Goal: Find specific page/section: Find specific page/section

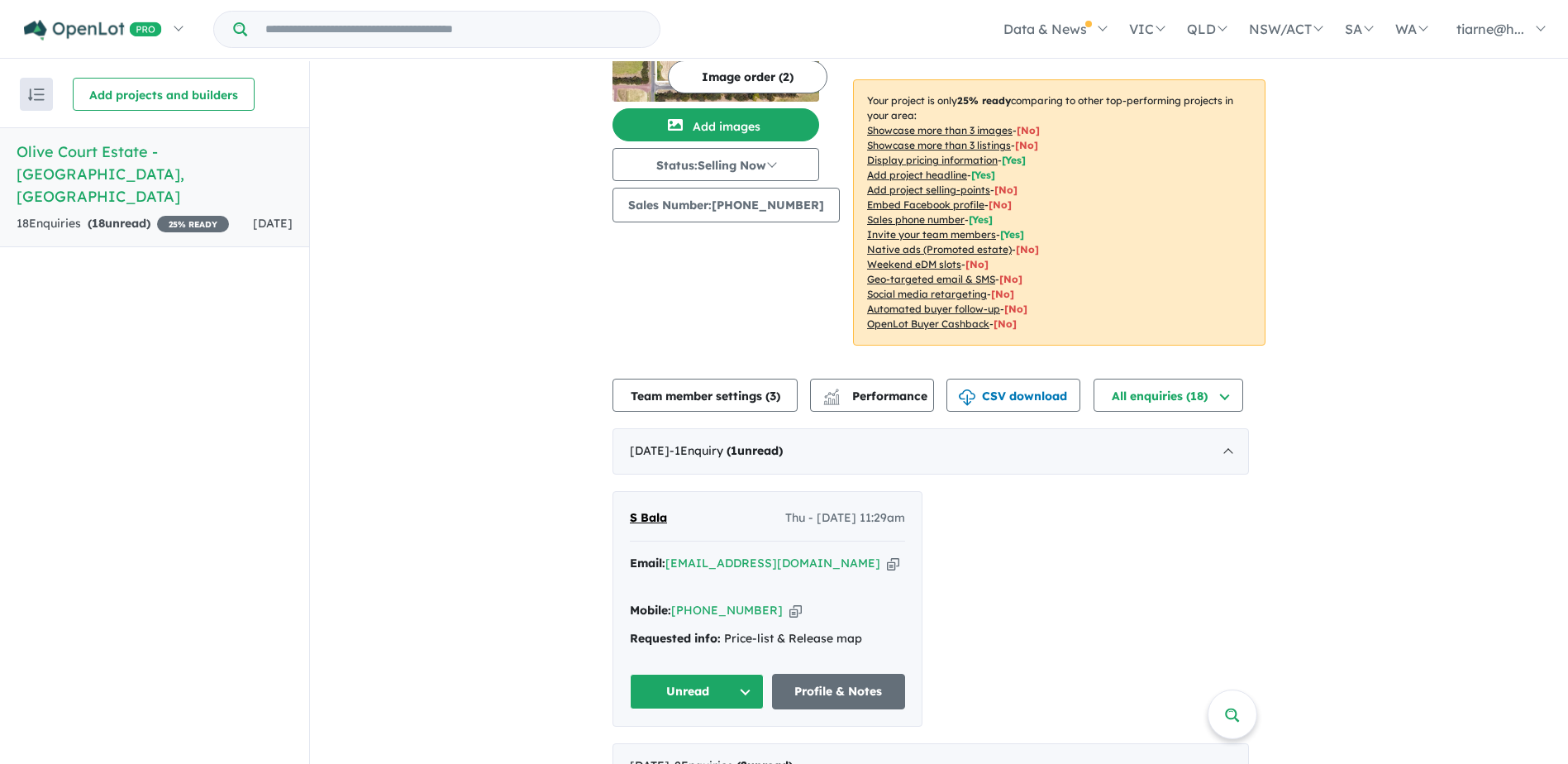
scroll to position [414, 0]
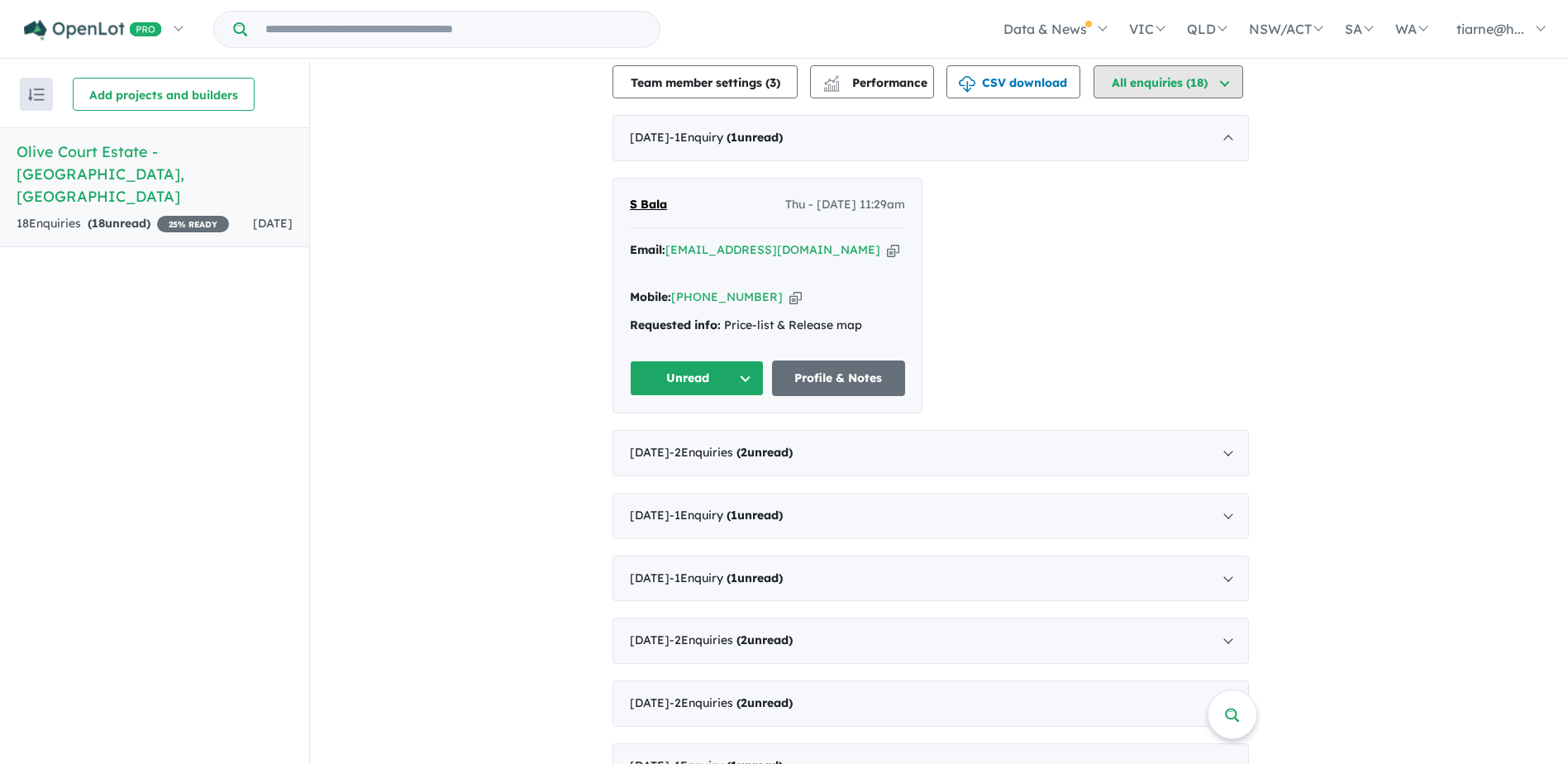
click at [1205, 83] on button "All enquiries ( 18 )" at bounding box center [1168, 81] width 150 height 33
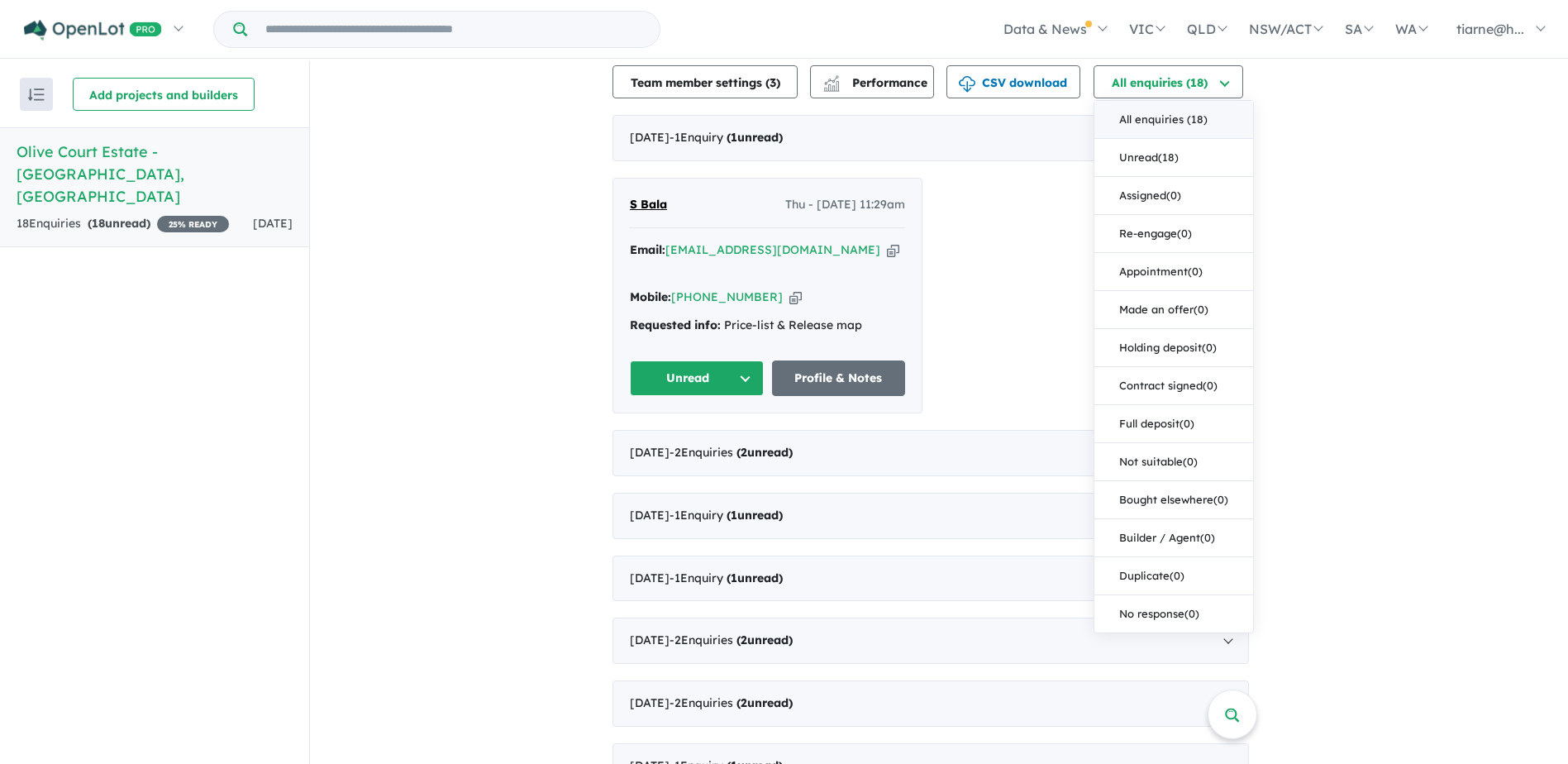
click at [1353, 250] on div "View all projects in your account Olive Court Estate - Colac 25 % READY Land si…" at bounding box center [938, 415] width 1258 height 1535
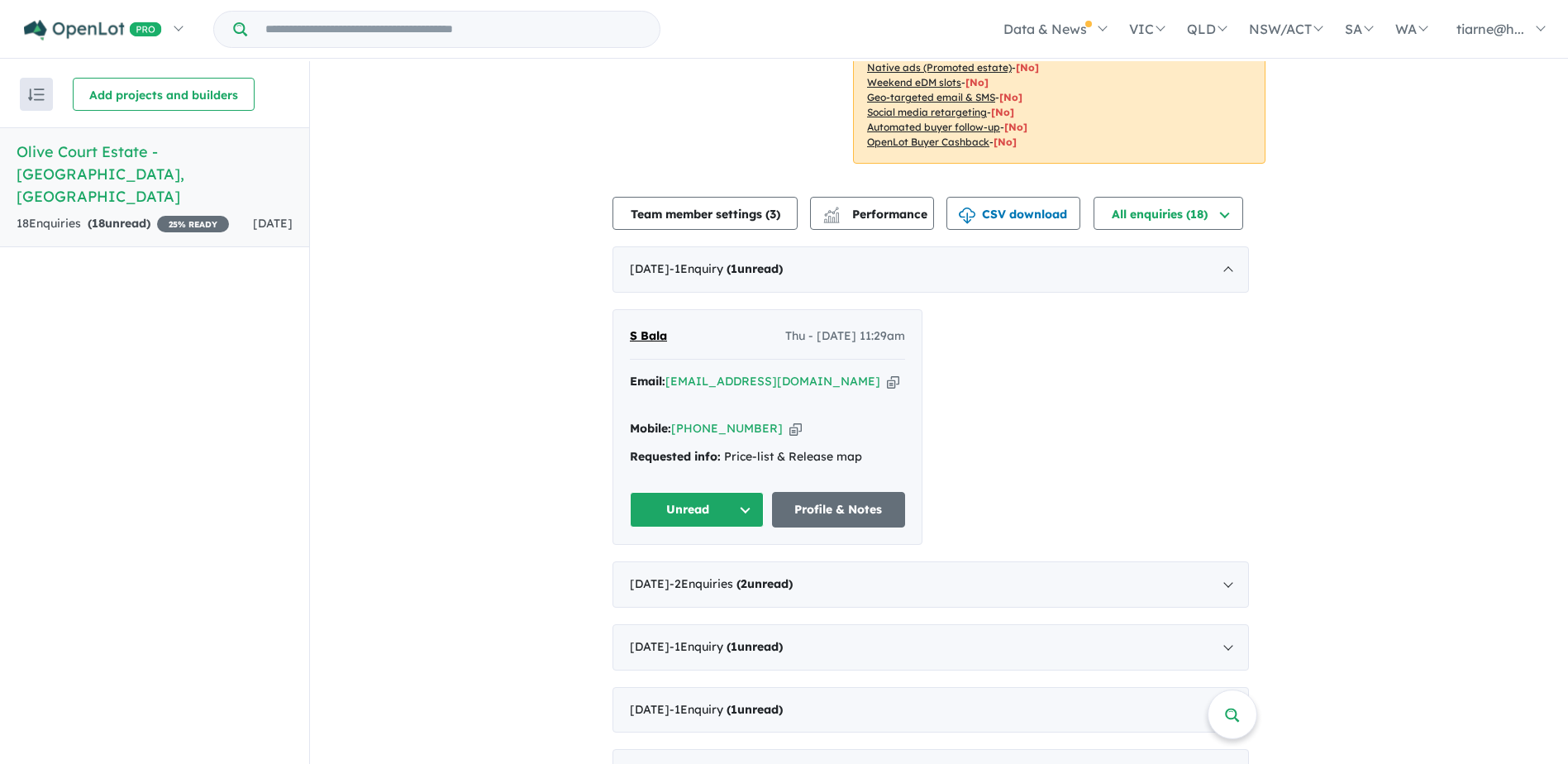
scroll to position [331, 0]
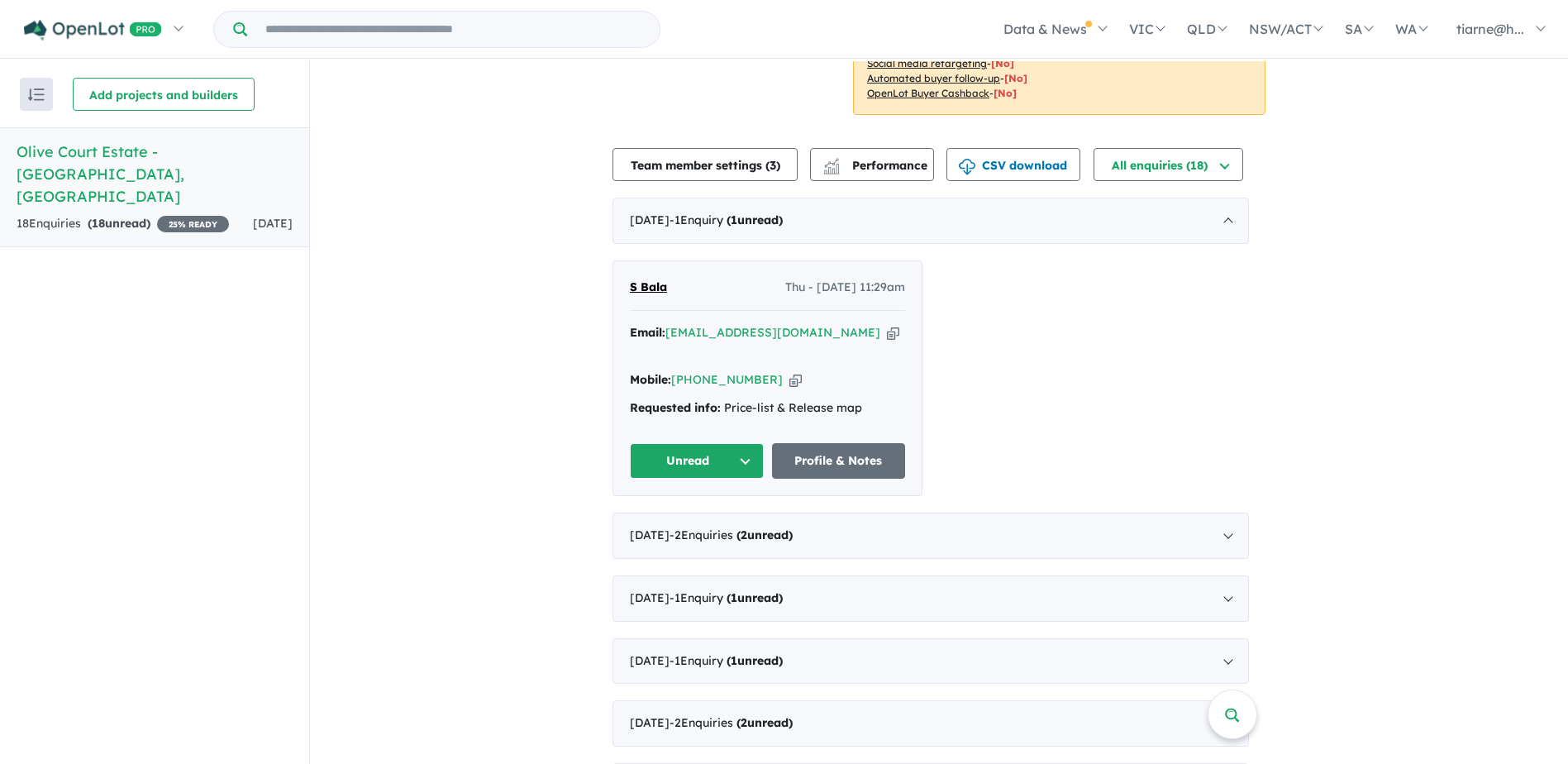
click at [650, 287] on span "S Bala" at bounding box center [649, 287] width 37 height 15
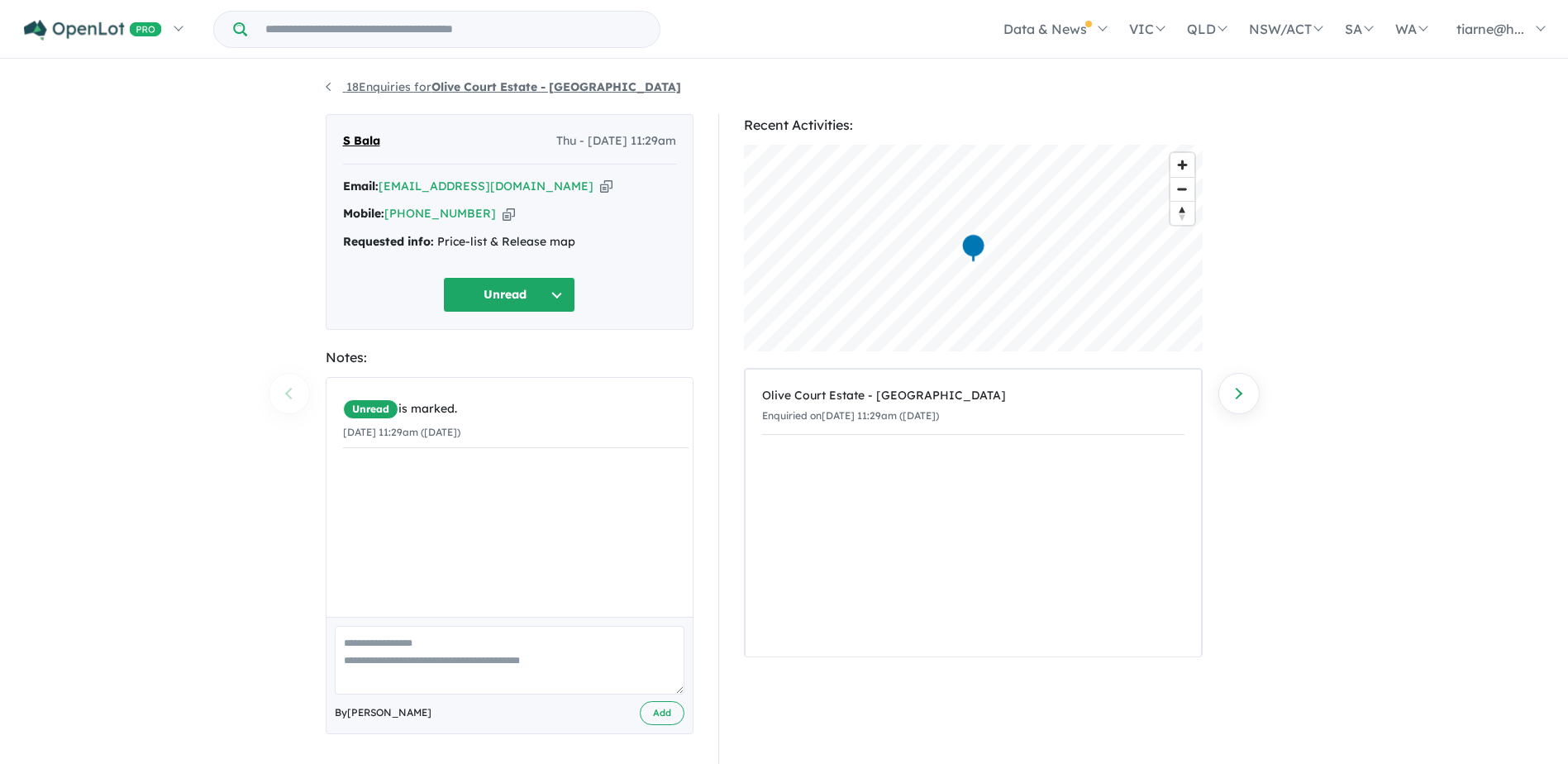
click at [332, 85] on link "18 Enquiries for Olive Court Estate - [GEOGRAPHIC_DATA]" at bounding box center [503, 87] width 355 height 15
